Goal: Transaction & Acquisition: Purchase product/service

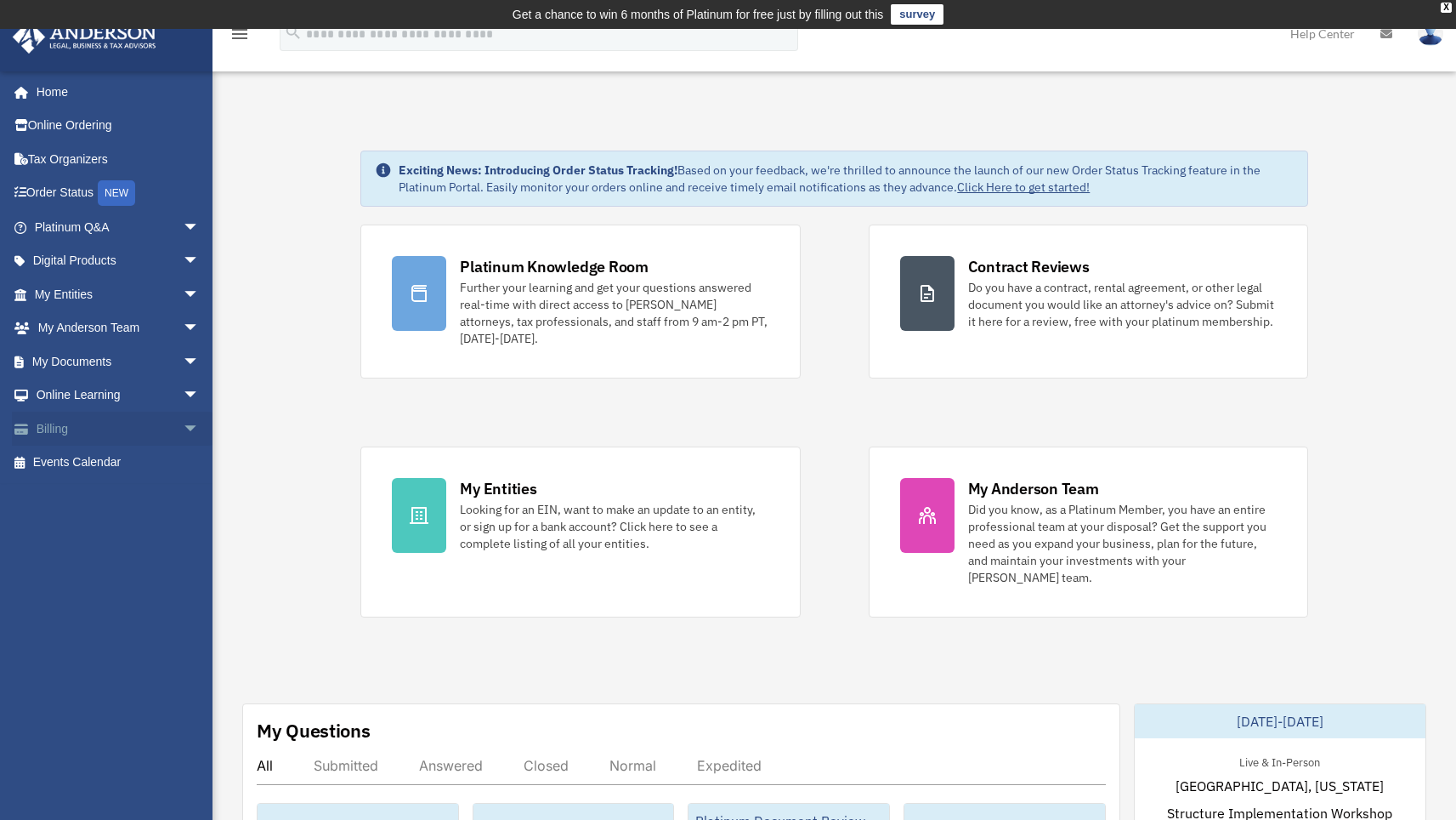
click at [69, 422] on link "Billing arrow_drop_down" at bounding box center [118, 428] width 214 height 34
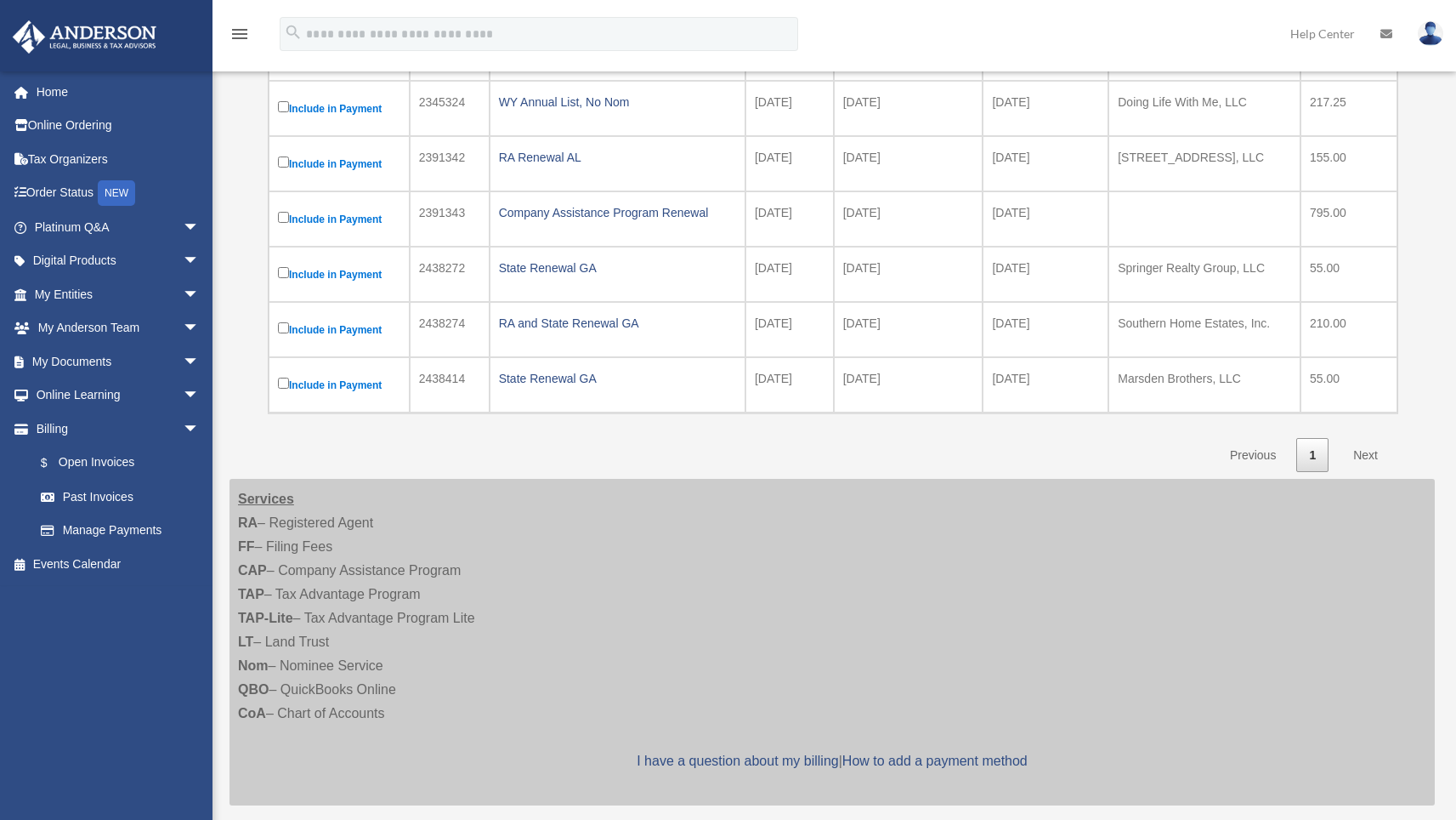
scroll to position [410, 0]
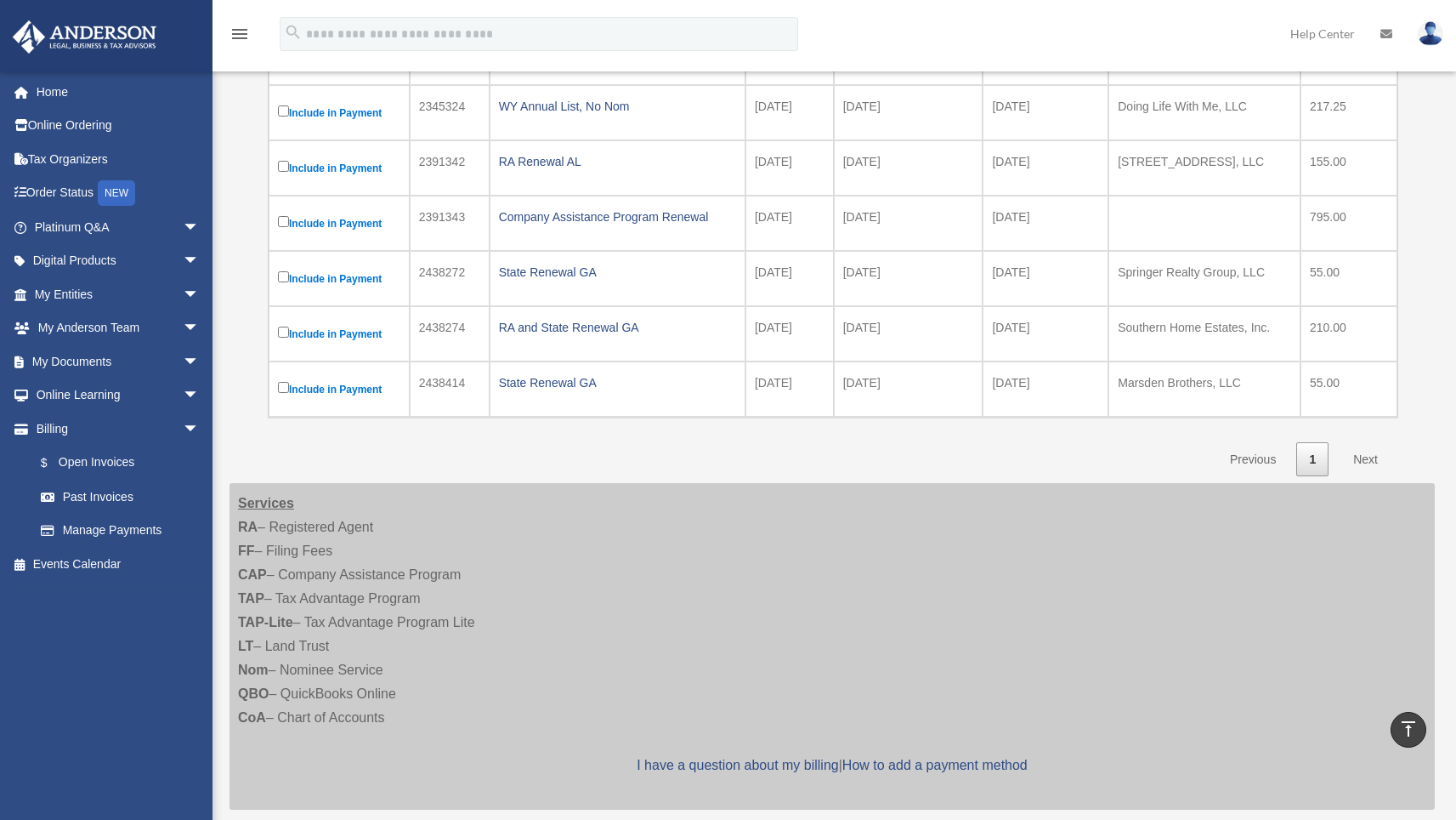
click at [1366, 460] on link "Next" at bounding box center [1366, 459] width 51 height 35
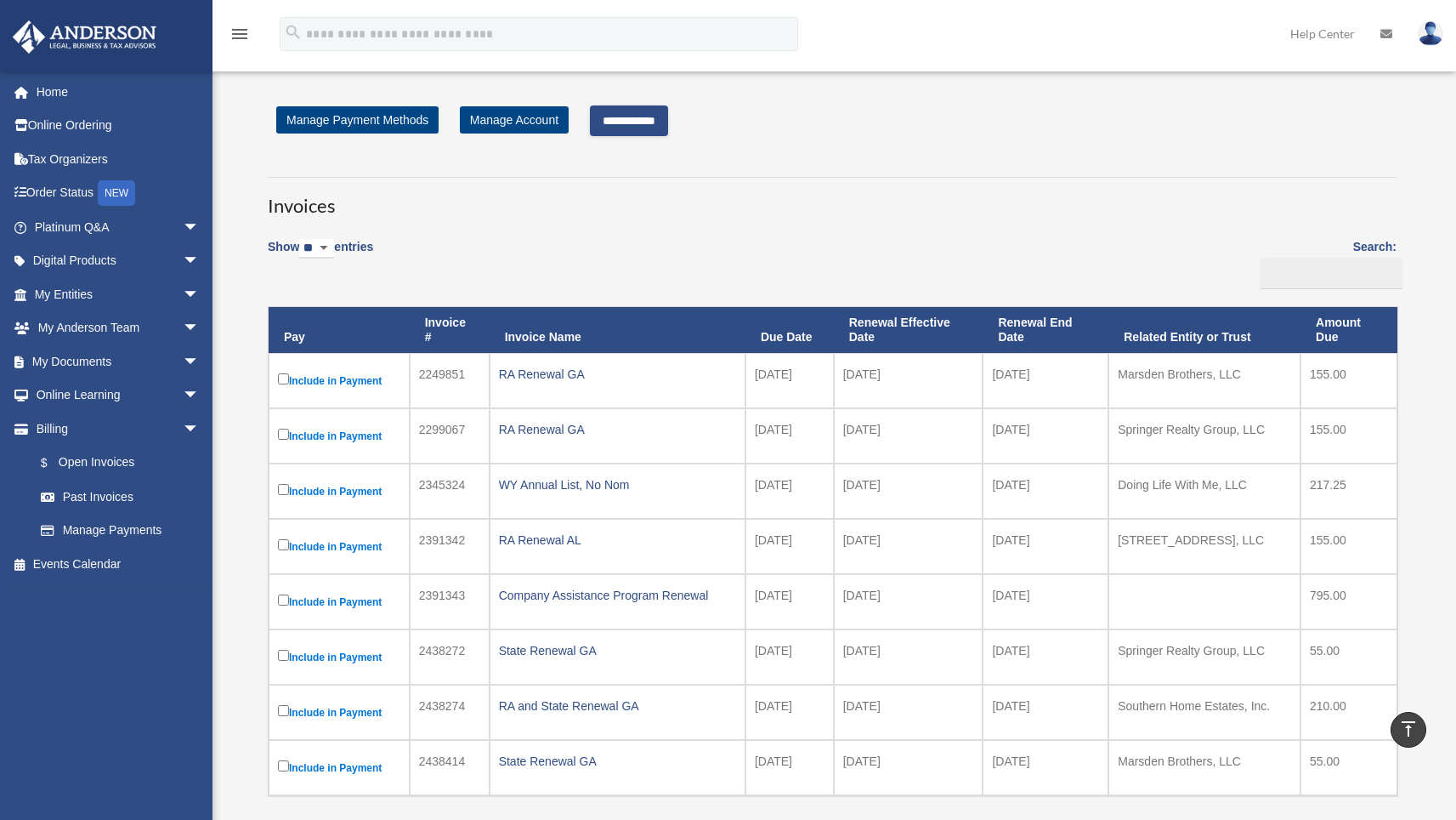
scroll to position [0, 0]
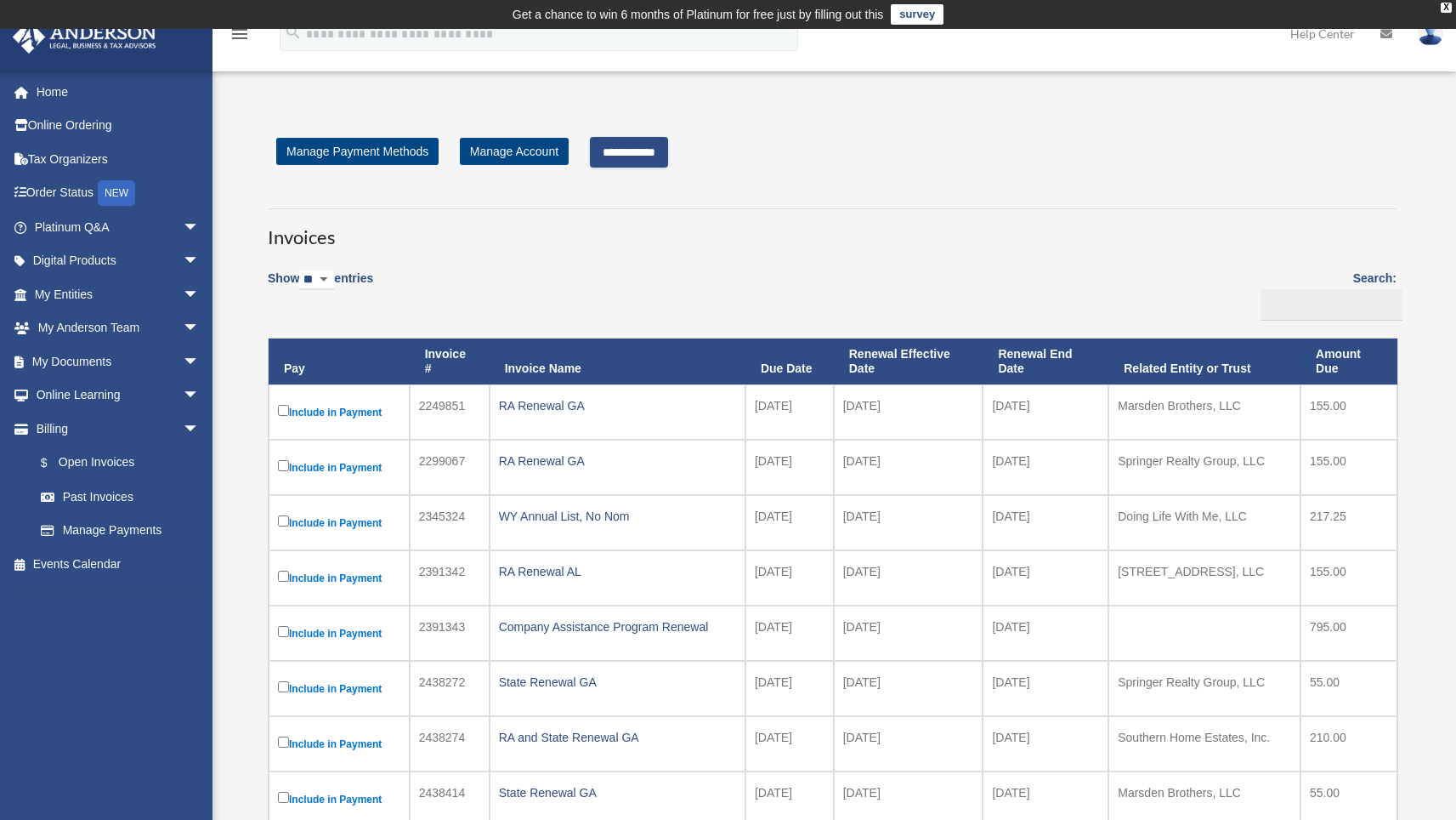
click at [647, 155] on input "**********" at bounding box center [629, 152] width 78 height 31
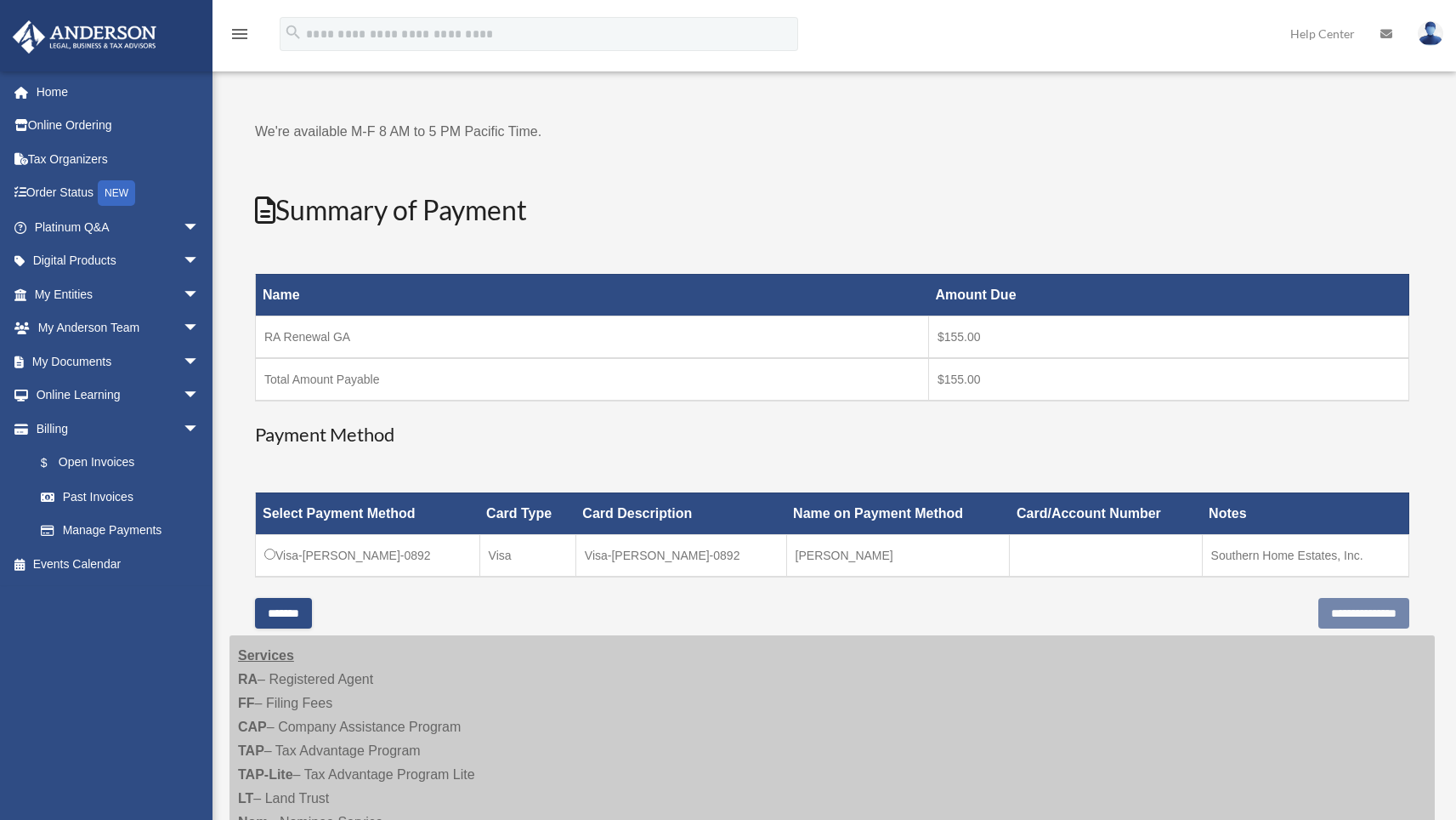
scroll to position [136, 0]
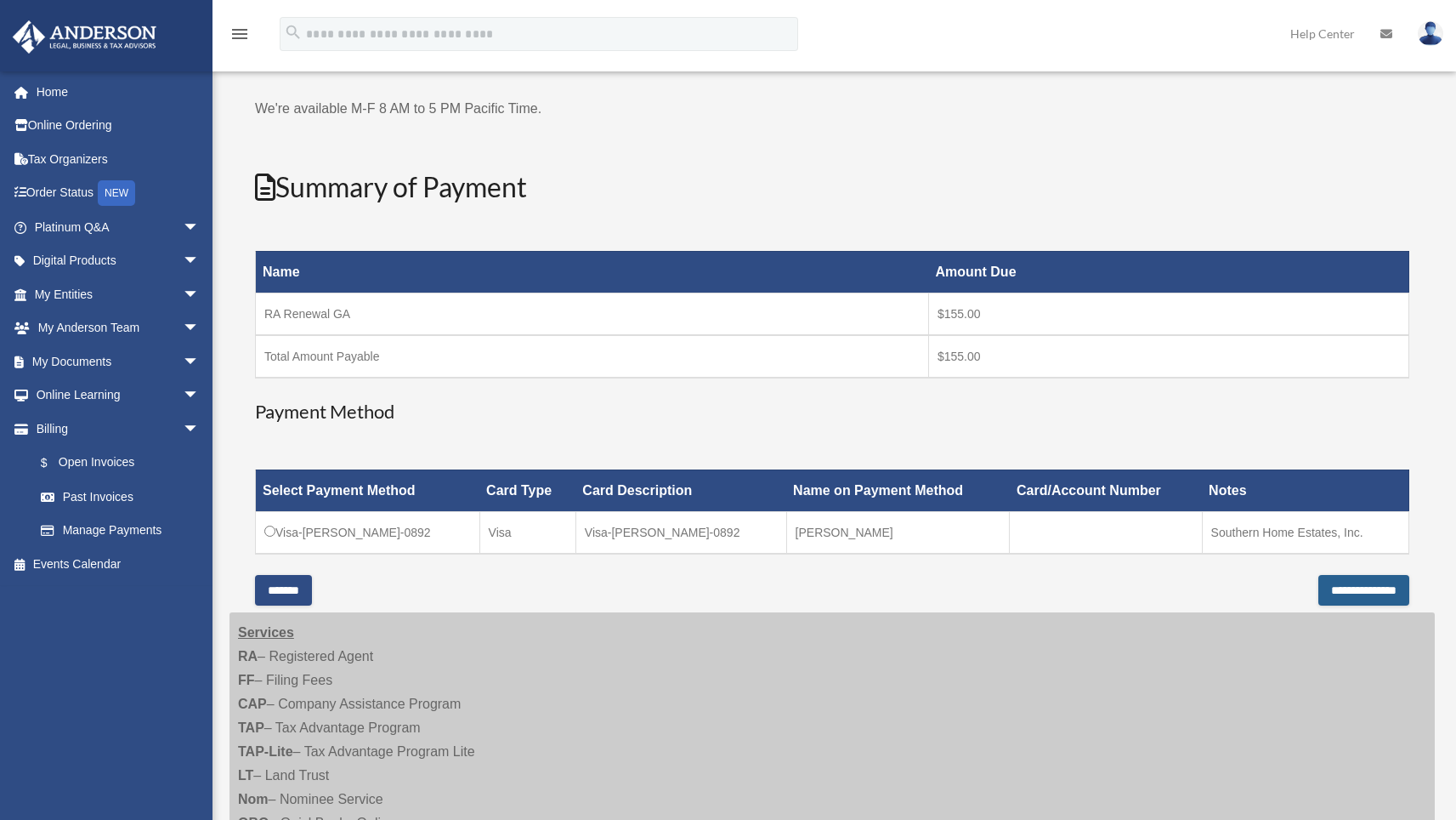
click at [1342, 589] on input "**********" at bounding box center [1364, 590] width 91 height 31
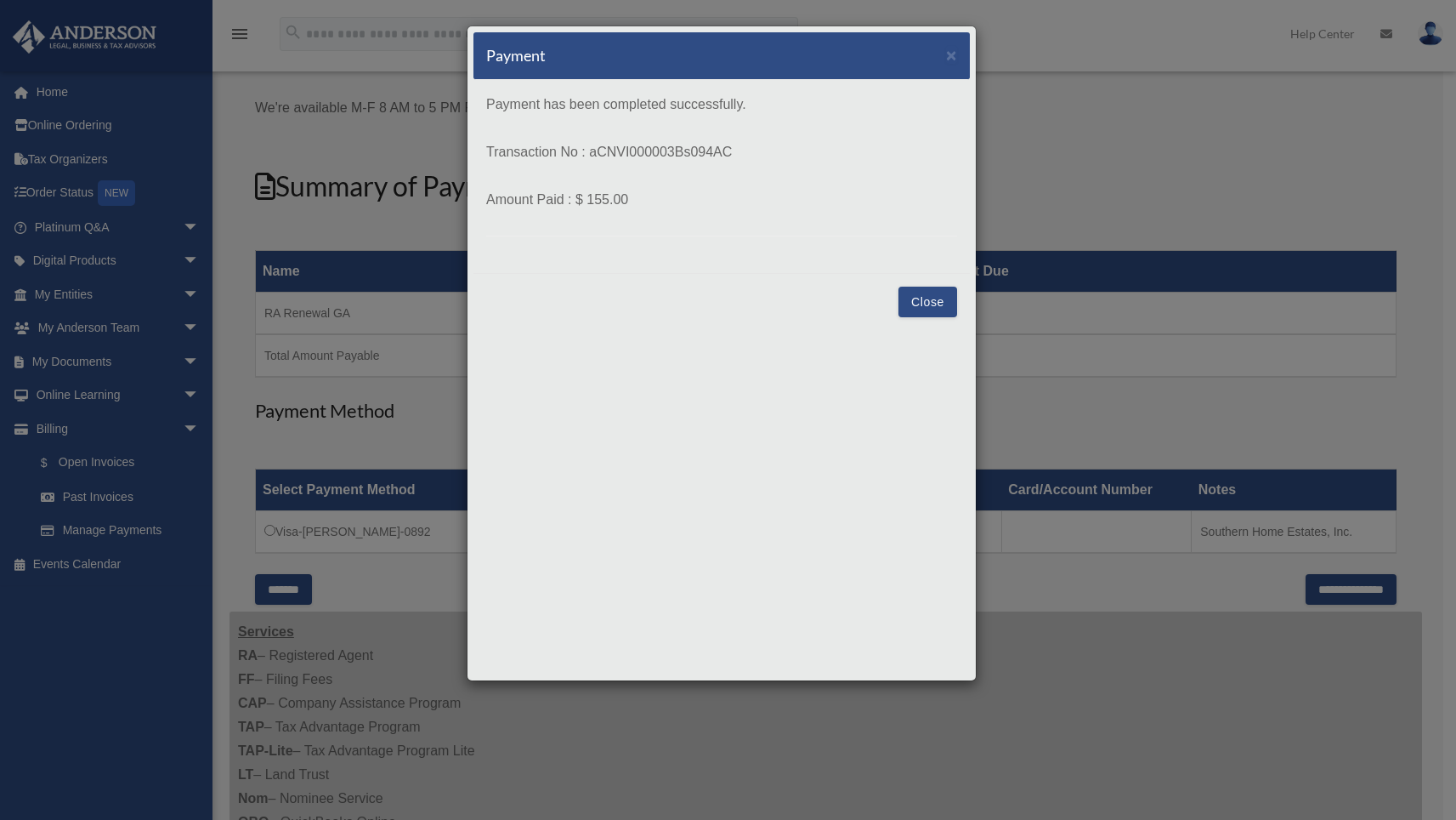
click at [923, 302] on button "Close" at bounding box center [928, 301] width 58 height 31
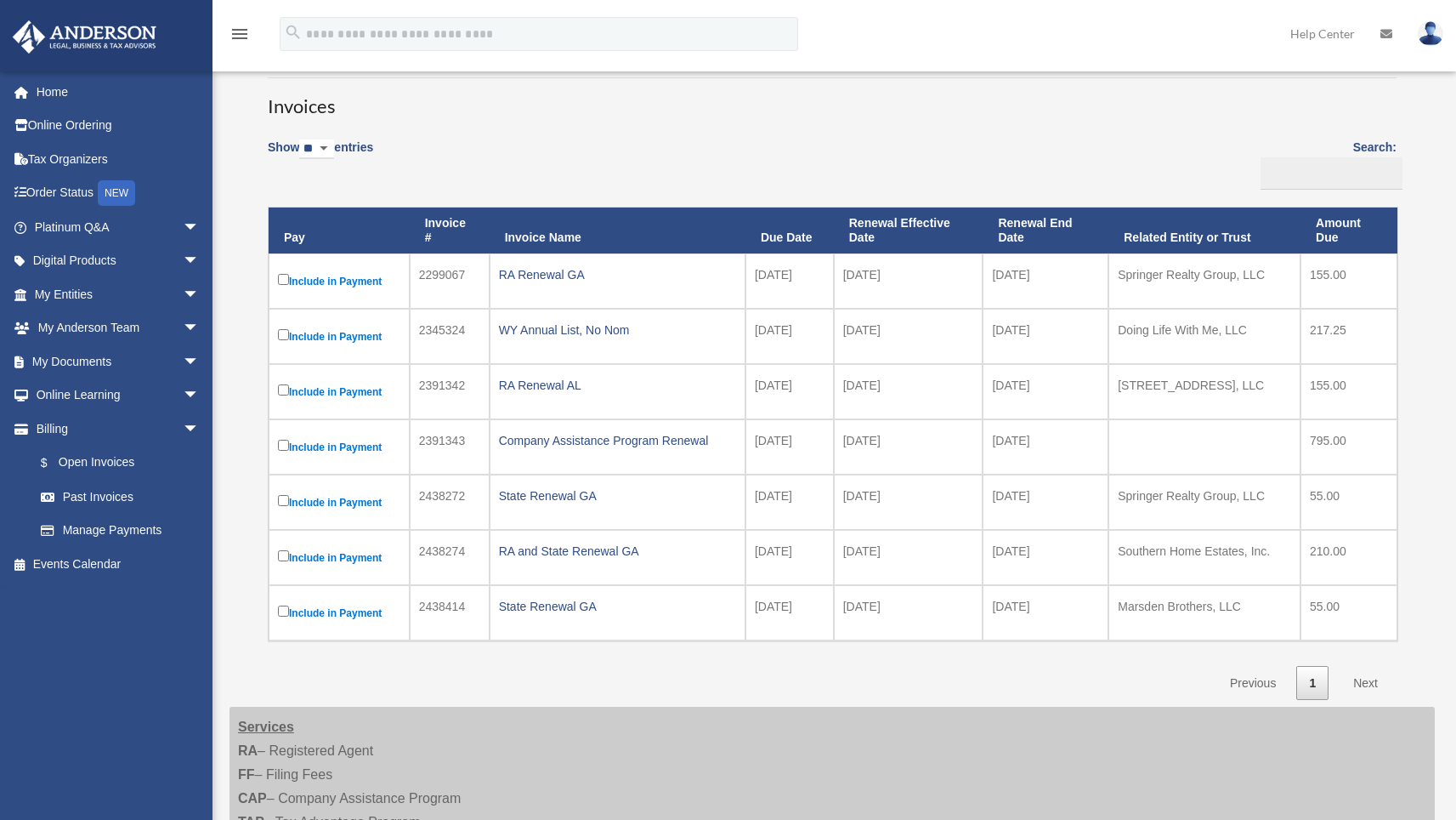
scroll to position [136, 0]
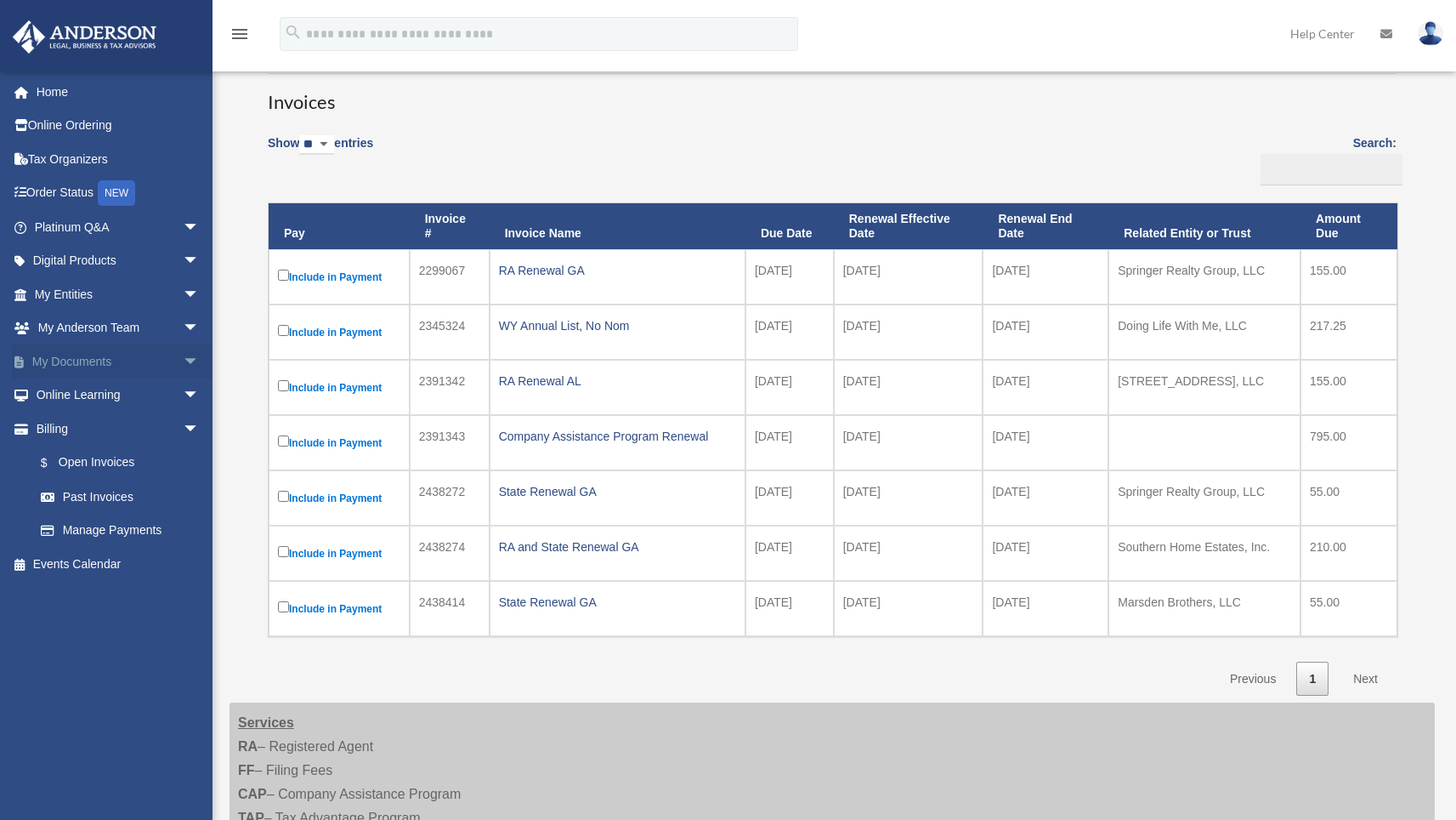
click at [183, 357] on span "arrow_drop_down" at bounding box center [199, 361] width 34 height 35
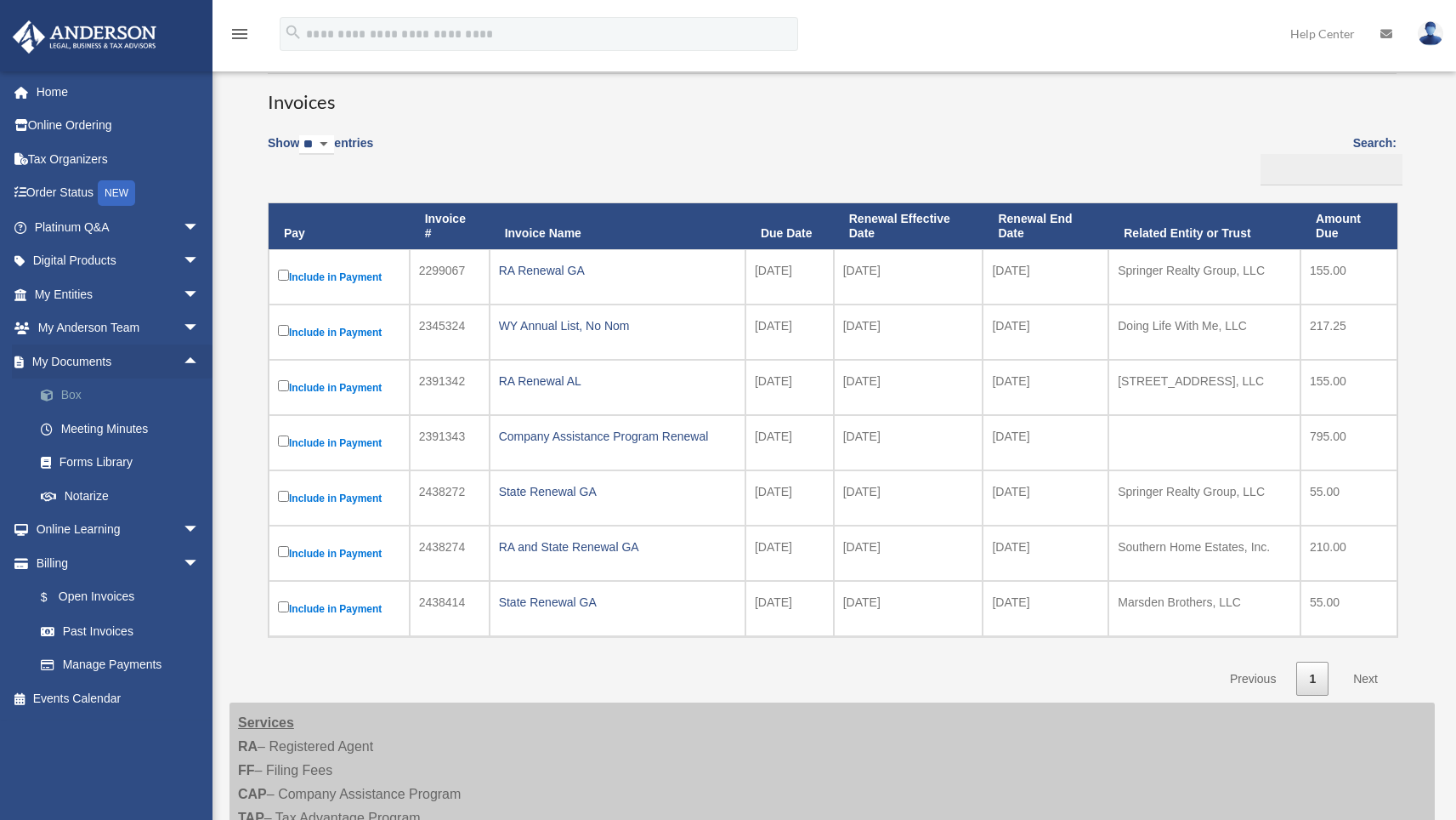
click at [78, 389] on link "Box" at bounding box center [124, 395] width 201 height 34
click at [793, 115] on div "Invoices Show ** ** ** *** entries Search: Pay Invoice # Invoice Name Due Date …" at bounding box center [832, 376] width 1154 height 637
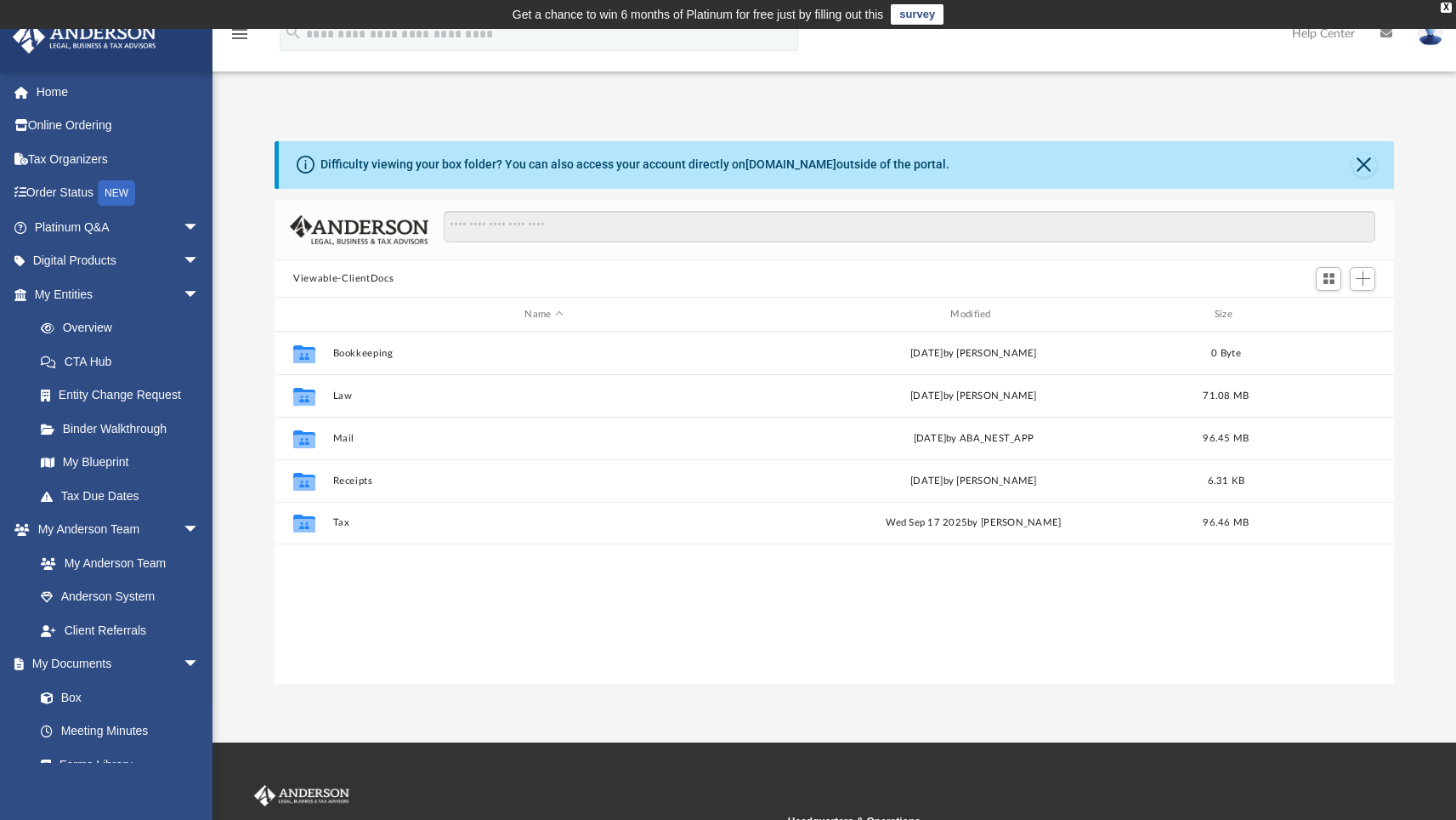
scroll to position [373, 1107]
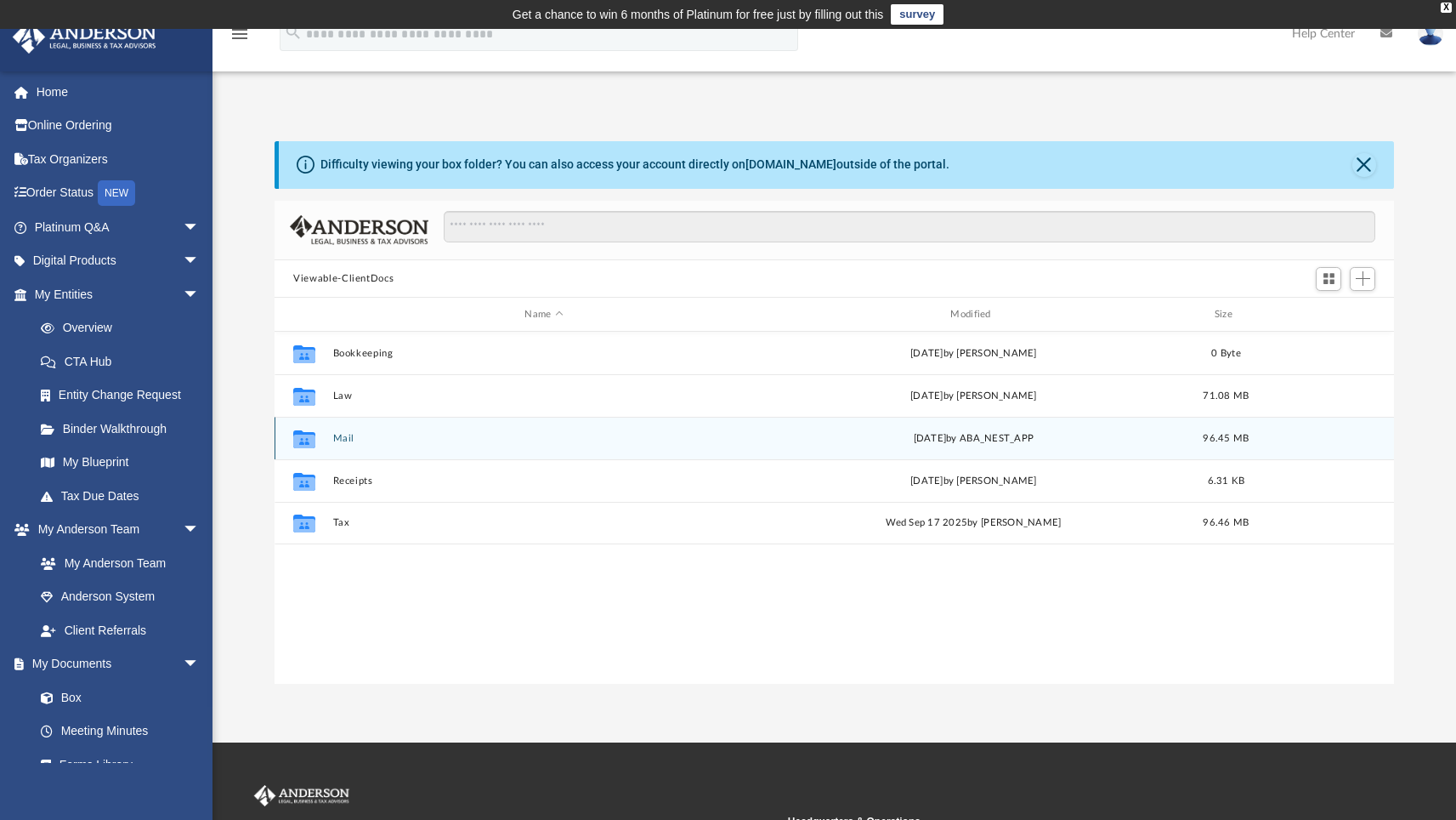
click at [346, 437] on button "Mail" at bounding box center [544, 438] width 423 height 11
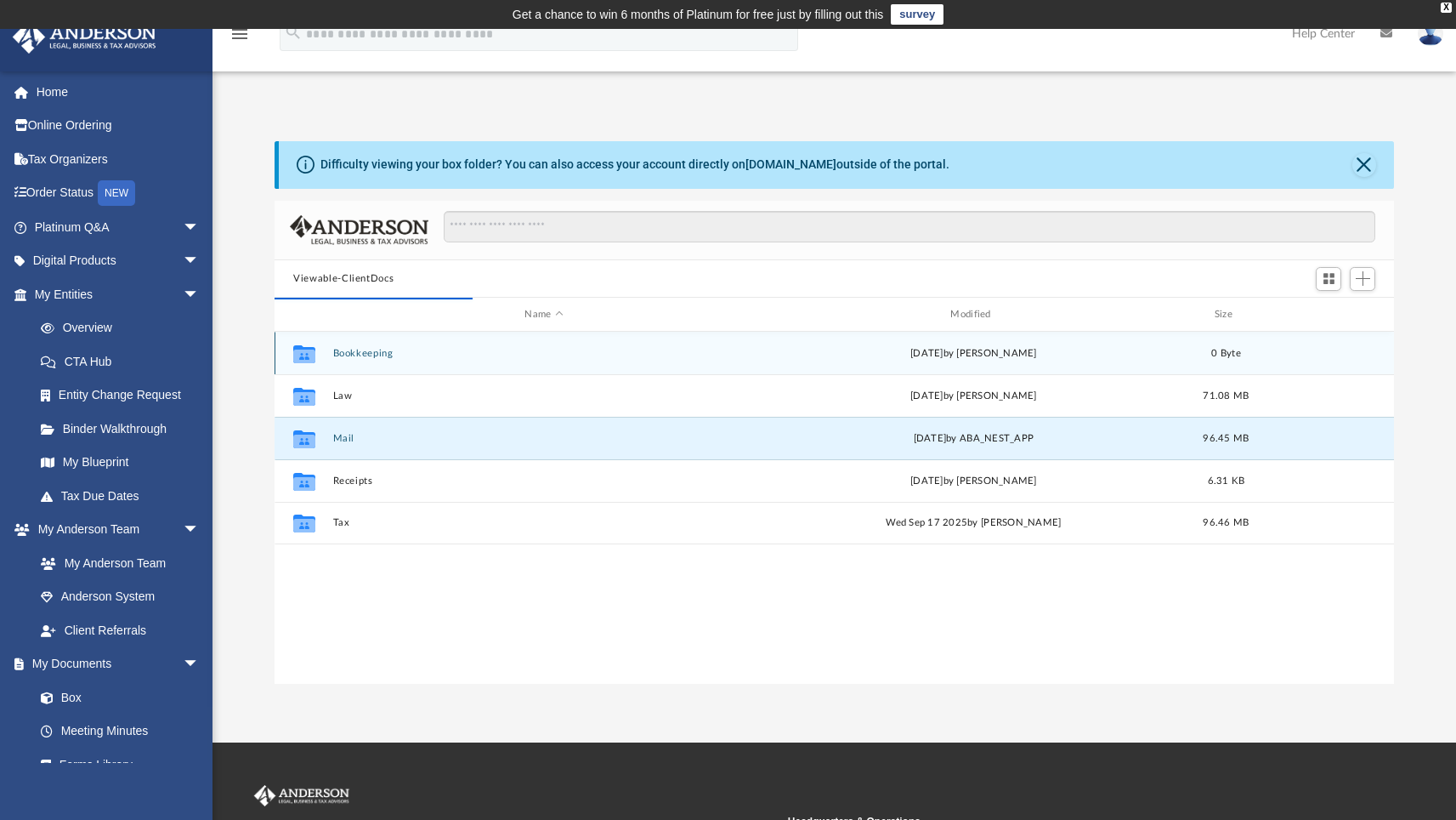
scroll to position [13, 13]
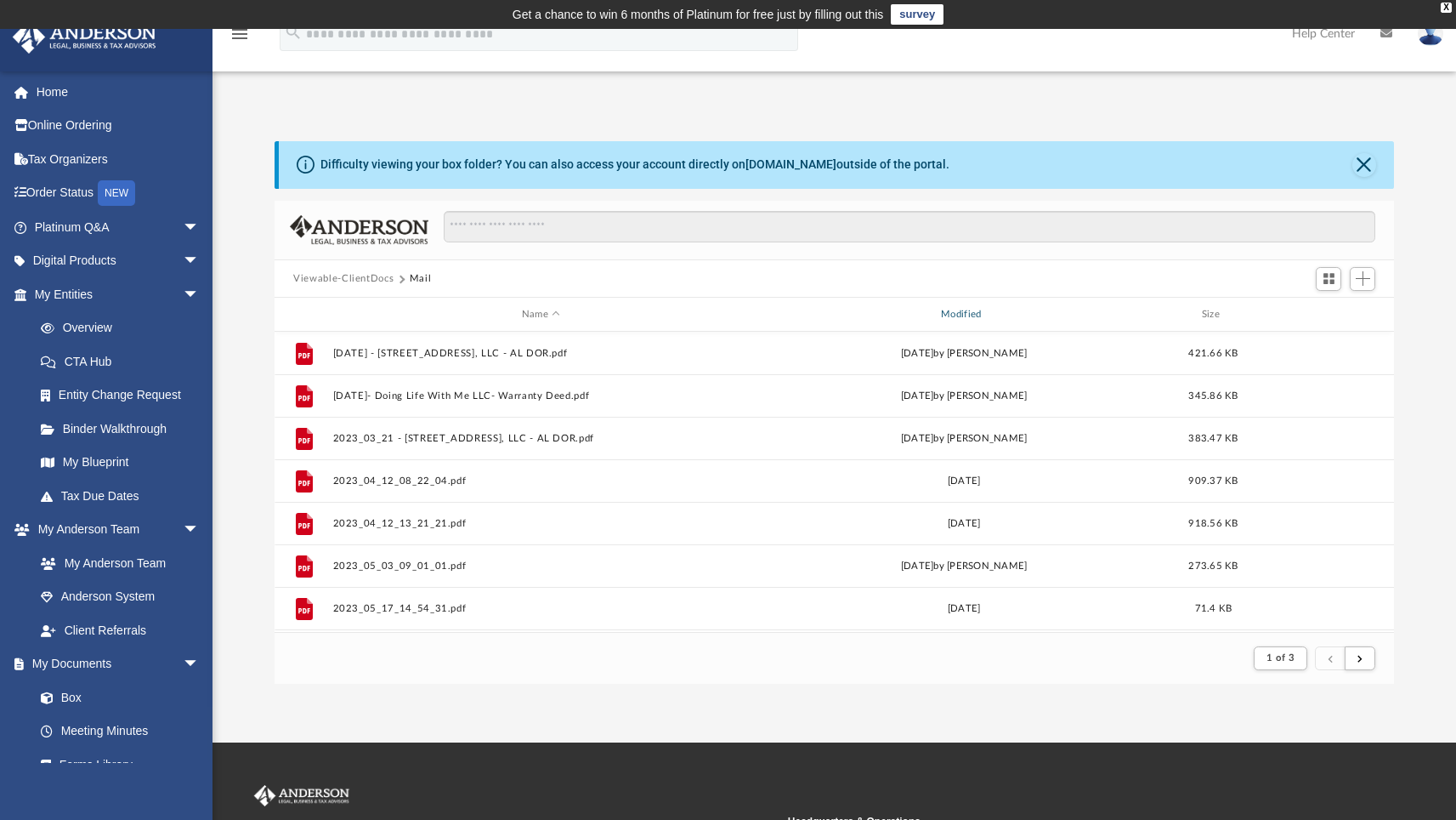
click at [967, 309] on div "Modified" at bounding box center [964, 314] width 417 height 15
click at [959, 315] on div "Modified" at bounding box center [964, 314] width 417 height 15
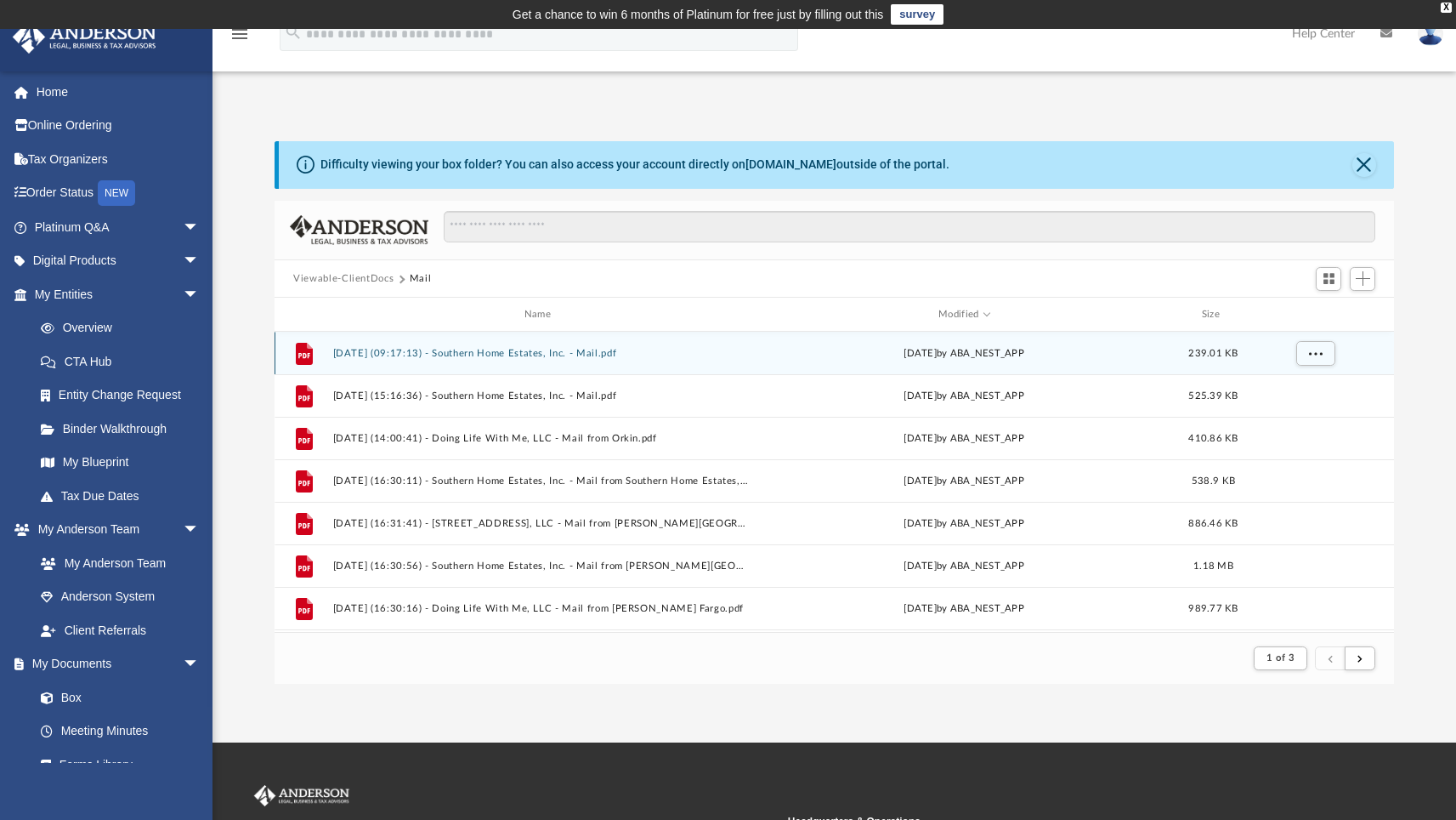
click at [376, 353] on button "2025.10.03 (09:17:13) - Southern Home Estates, Inc. - Mail.pdf" at bounding box center [541, 353] width 416 height 11
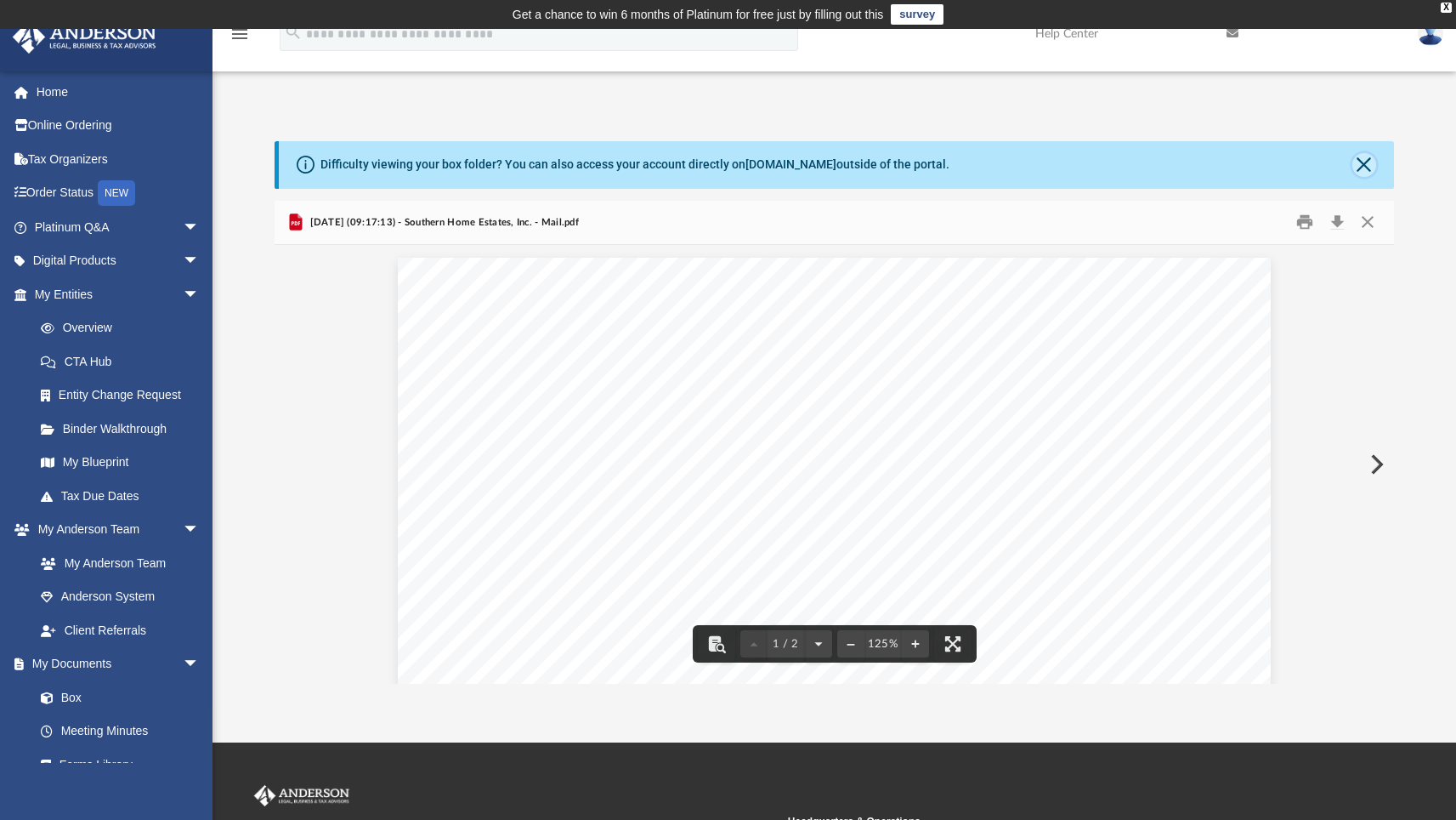
click at [1362, 160] on button "Close" at bounding box center [1364, 165] width 24 height 24
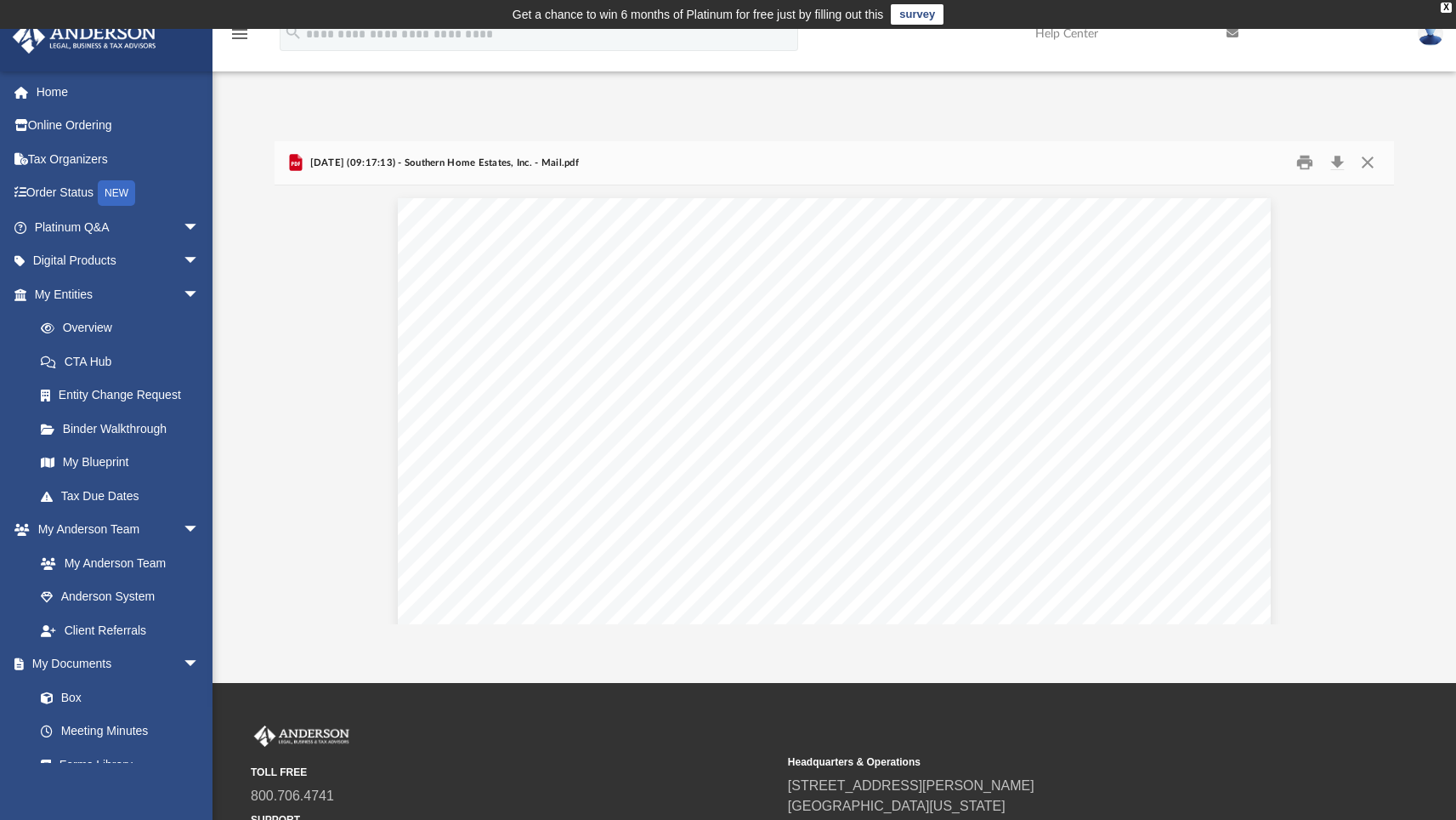
click at [1263, 107] on div "Difficulty viewing your box folder? You can also access your account directly o…" at bounding box center [834, 365] width 1243 height 519
